Goal: Information Seeking & Learning: Check status

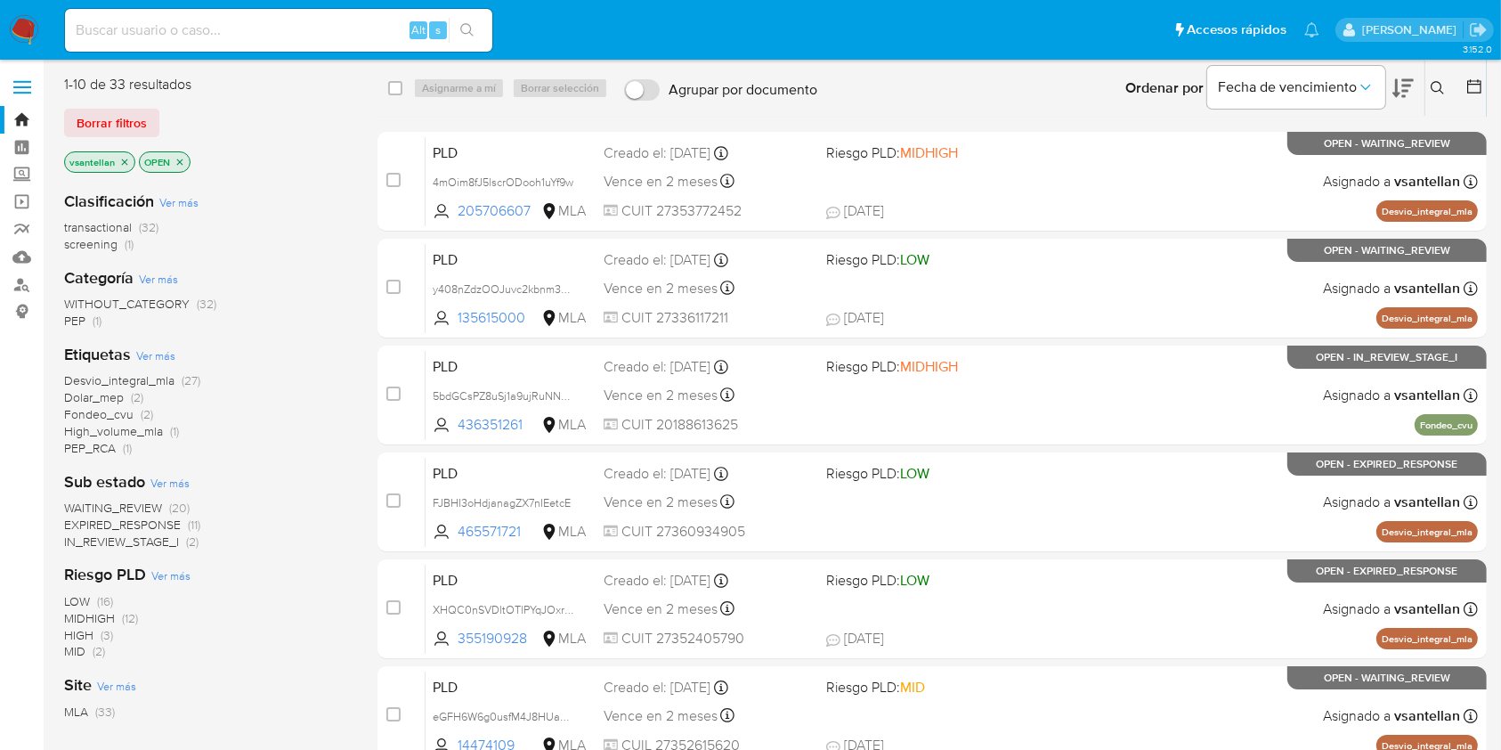
drag, startPoint x: 137, startPoint y: 35, endPoint x: 152, endPoint y: 28, distance: 16.4
click at [137, 34] on input at bounding box center [278, 30] width 427 height 23
paste input "211500940"
type input "211500940"
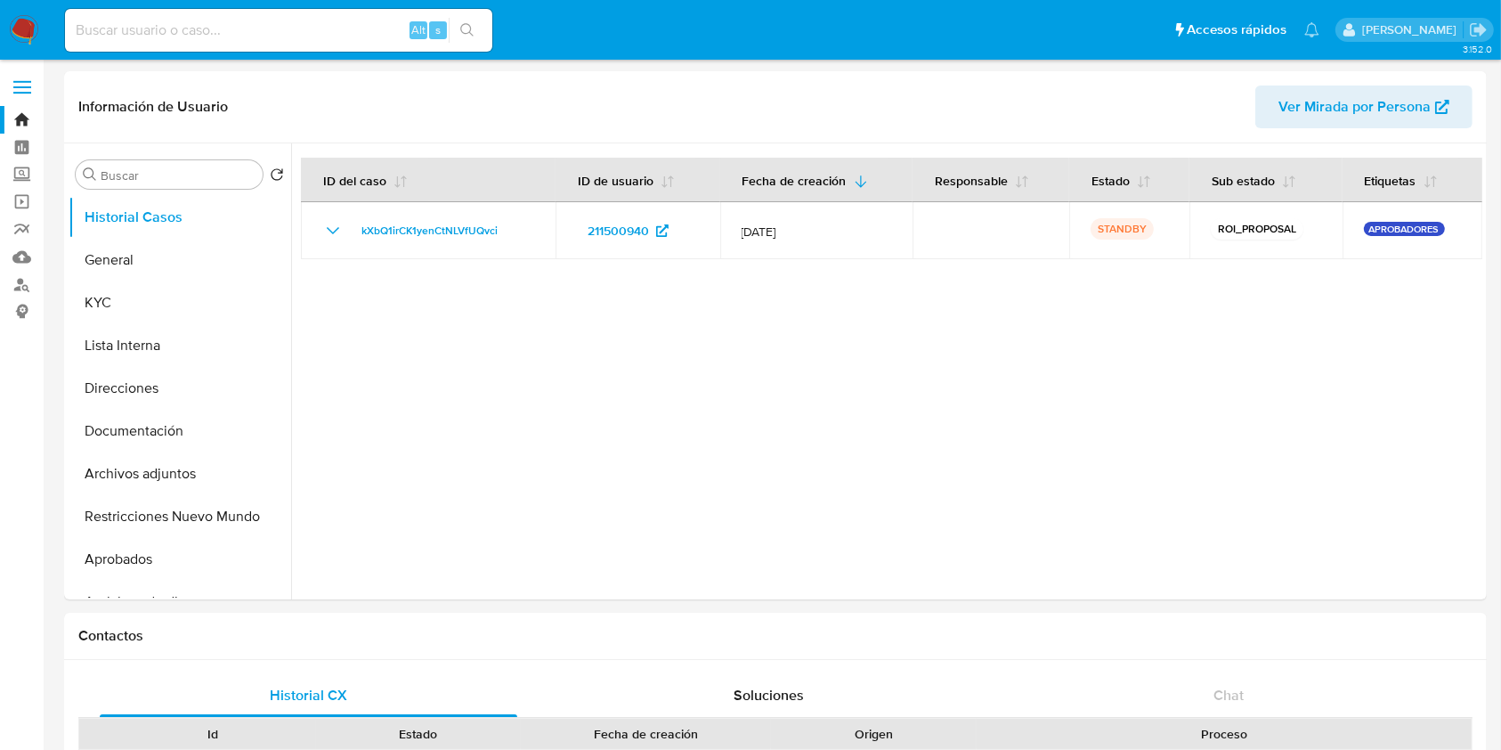
select select "10"
click at [150, 285] on button "KYC" at bounding box center [173, 302] width 208 height 43
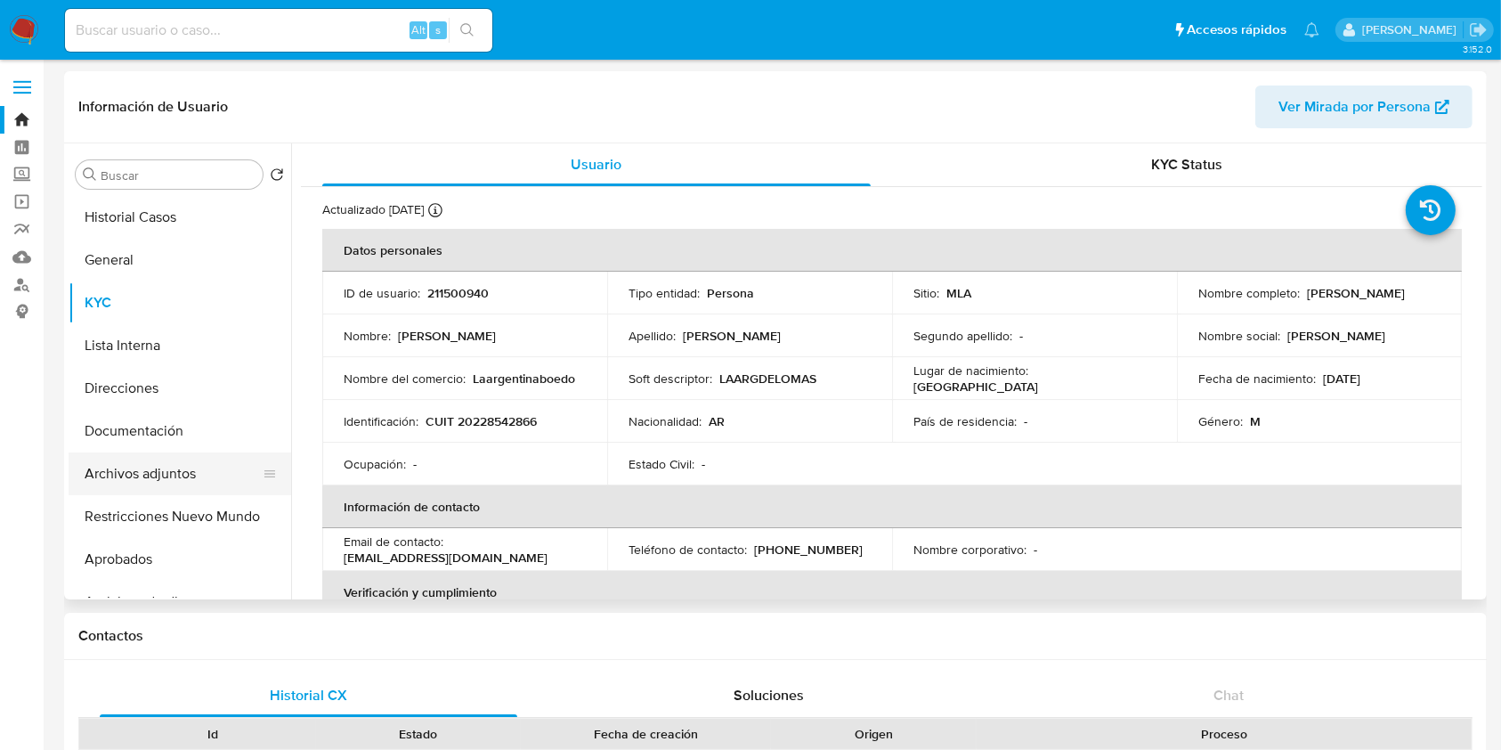
click at [195, 474] on button "Archivos adjuntos" at bounding box center [173, 473] width 208 height 43
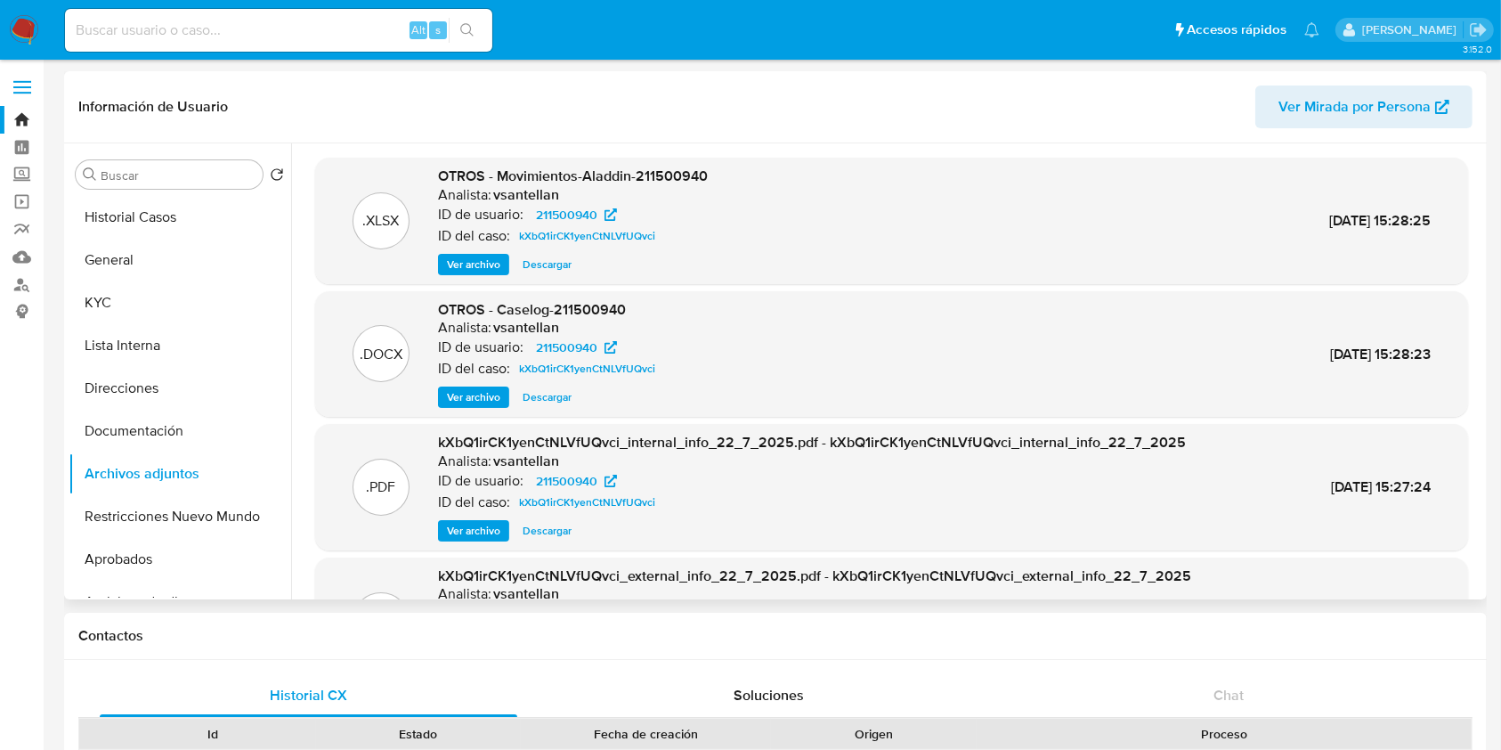
click at [536, 396] on span "Descargar" at bounding box center [547, 397] width 49 height 18
click at [144, 19] on input at bounding box center [278, 30] width 427 height 23
paste input "1634857353"
type input "1634857353"
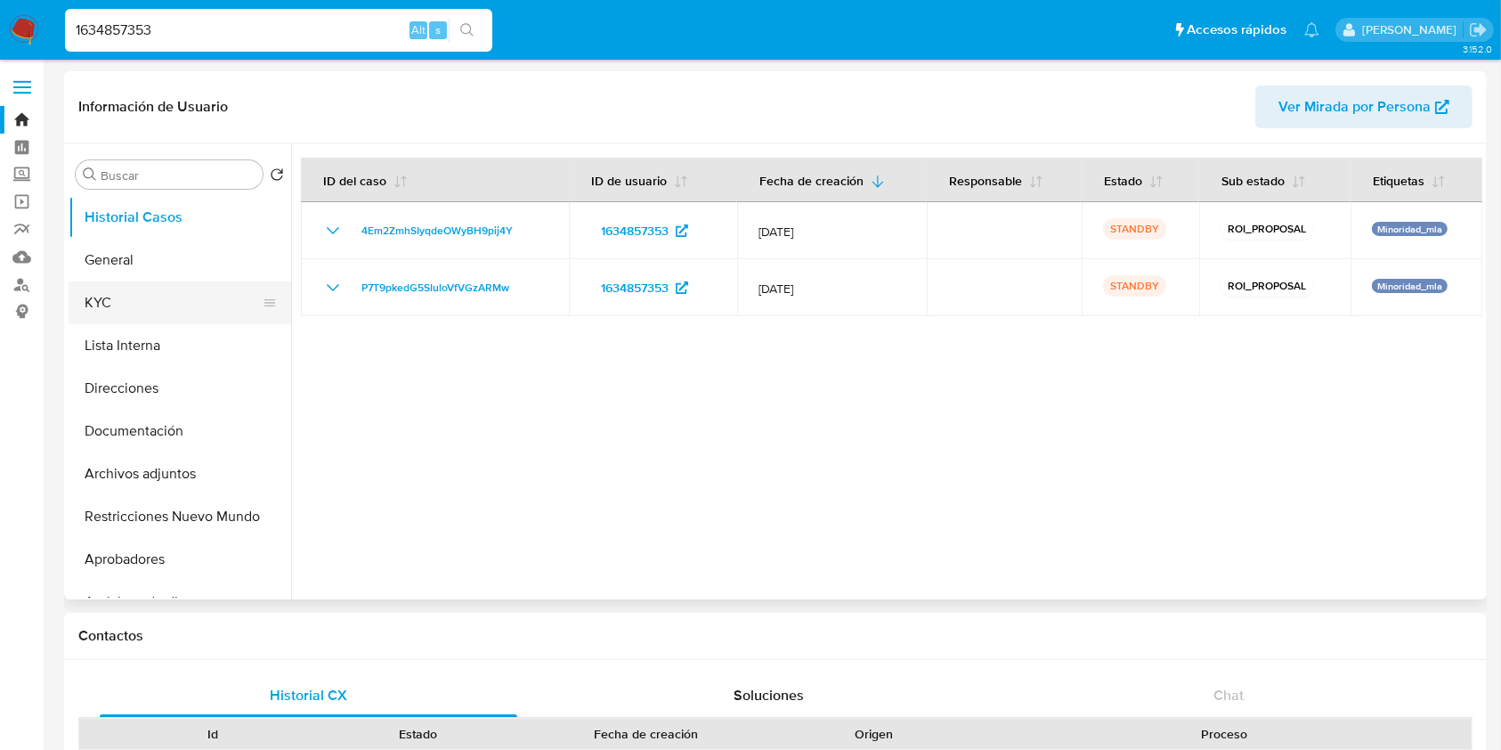
select select "10"
drag, startPoint x: 143, startPoint y: 307, endPoint x: 498, endPoint y: 411, distance: 369.2
click at [498, 411] on div "Buscar Volver al orden por defecto Historial Casos General KYC Lista Interna Di…" at bounding box center [776, 371] width 1414 height 456
click at [128, 288] on button "KYC" at bounding box center [173, 302] width 208 height 43
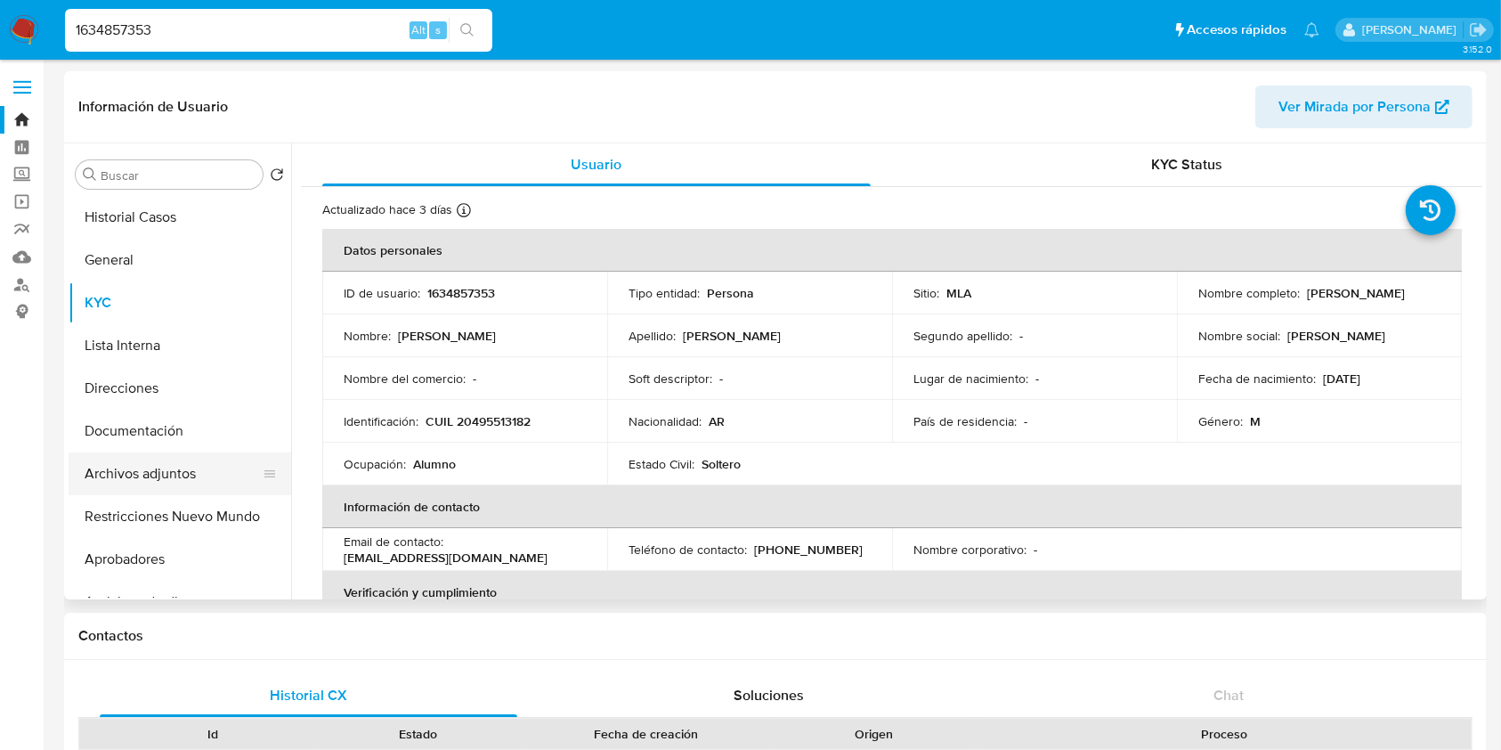
click at [186, 466] on button "Archivos adjuntos" at bounding box center [173, 473] width 208 height 43
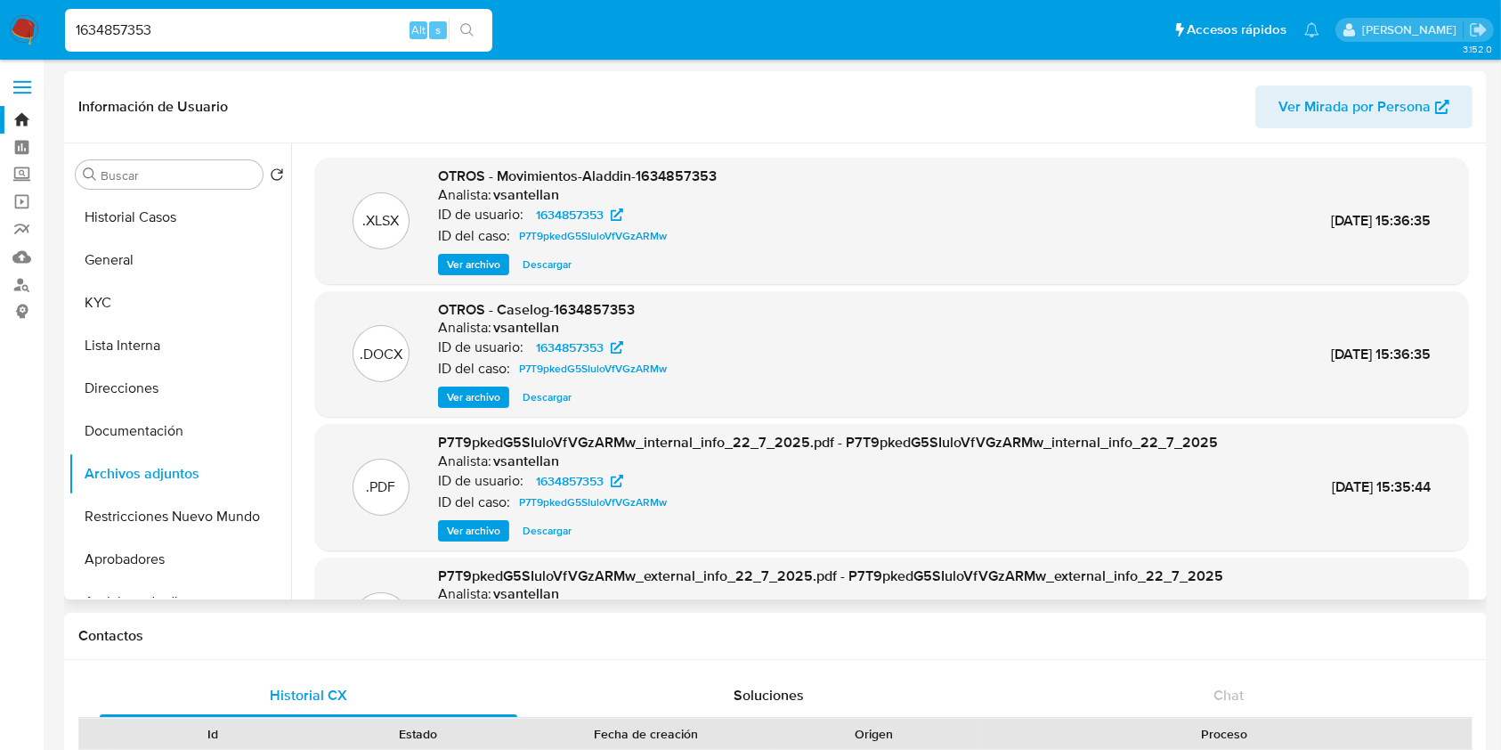
click at [543, 399] on span "Descargar" at bounding box center [547, 397] width 49 height 18
